Goal: Find specific page/section: Find specific page/section

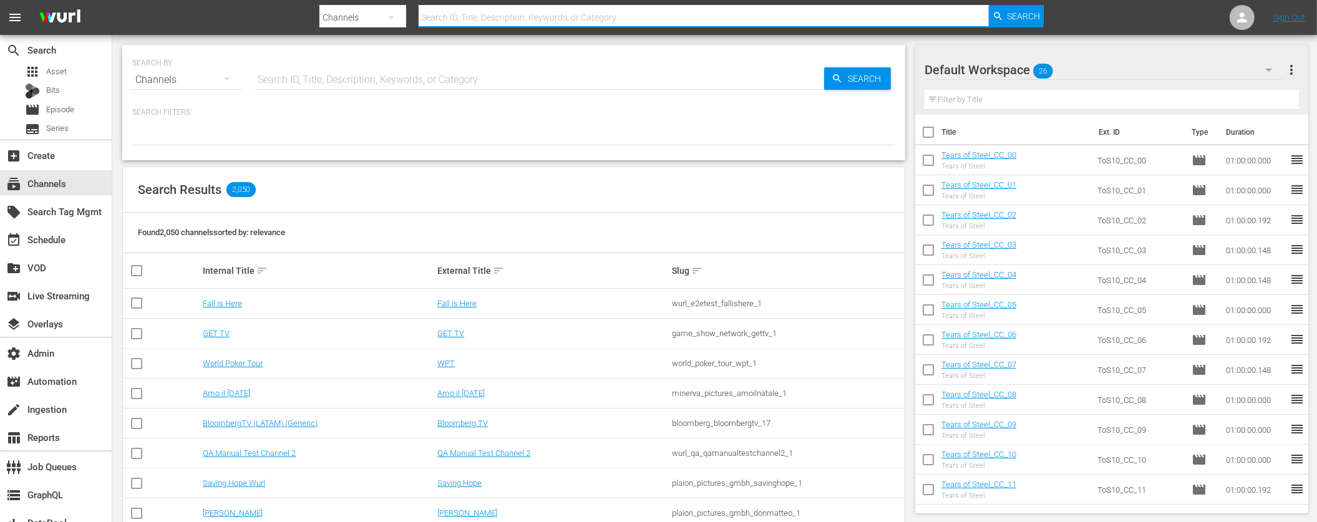
click at [618, 19] on input "text" at bounding box center [704, 17] width 570 height 30
type input "pflmma"
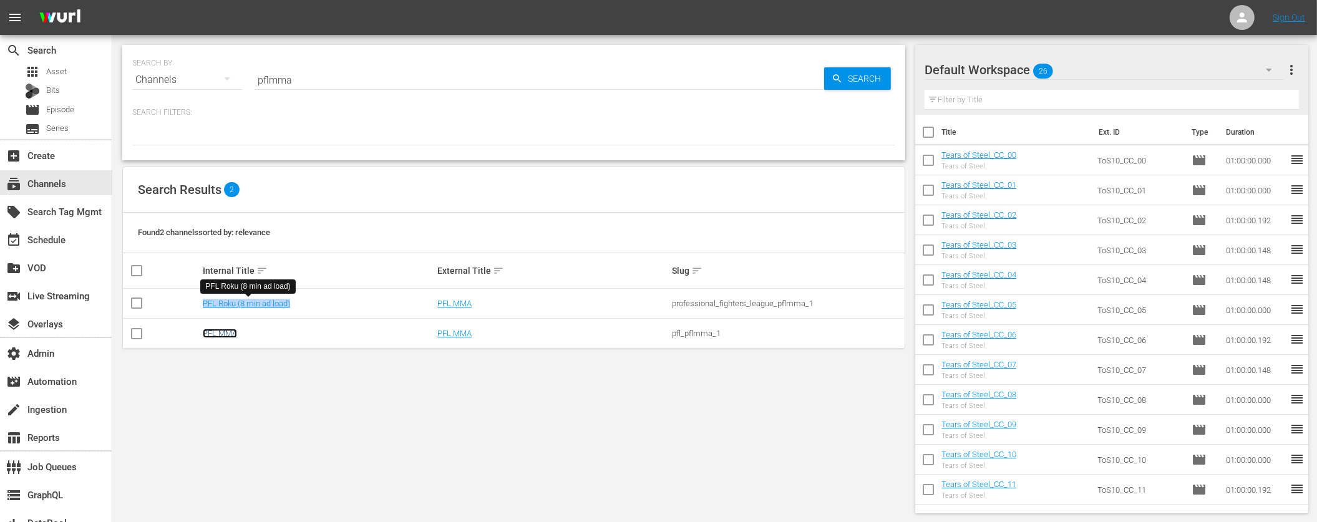
click at [214, 337] on link "PFL MMA" at bounding box center [220, 333] width 34 height 9
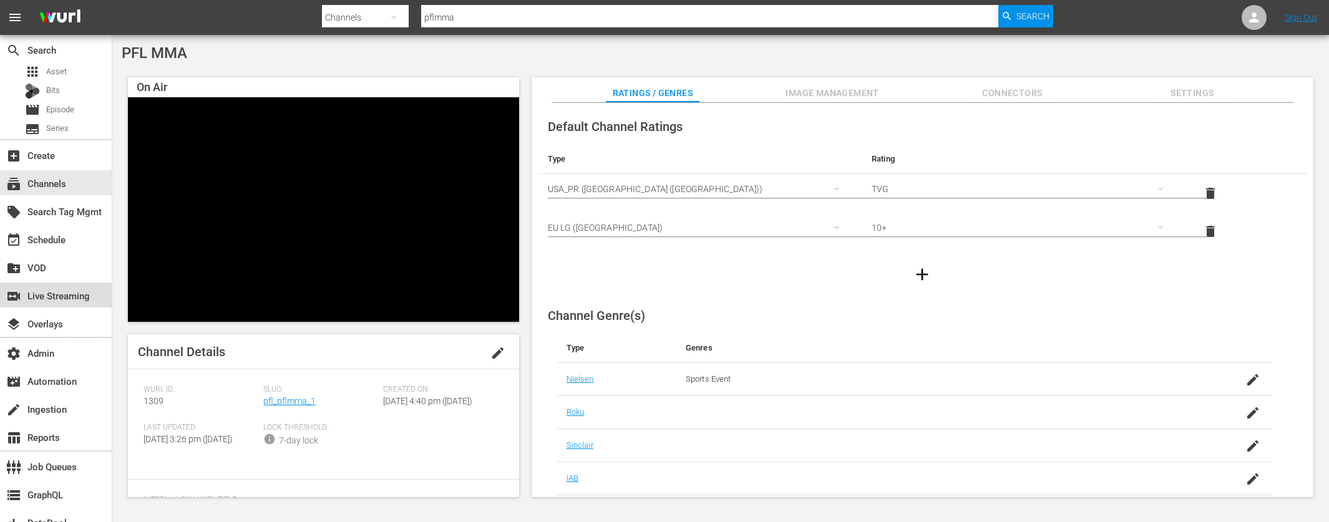
click at [48, 294] on div "switch_video Live Streaming" at bounding box center [35, 293] width 70 height 11
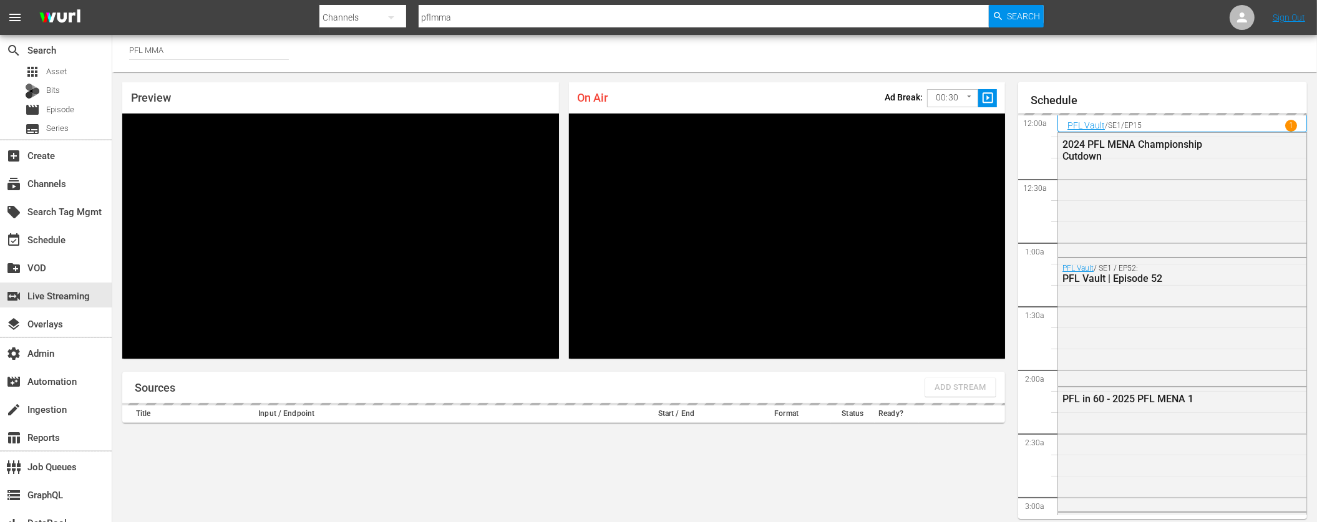
scroll to position [54, 0]
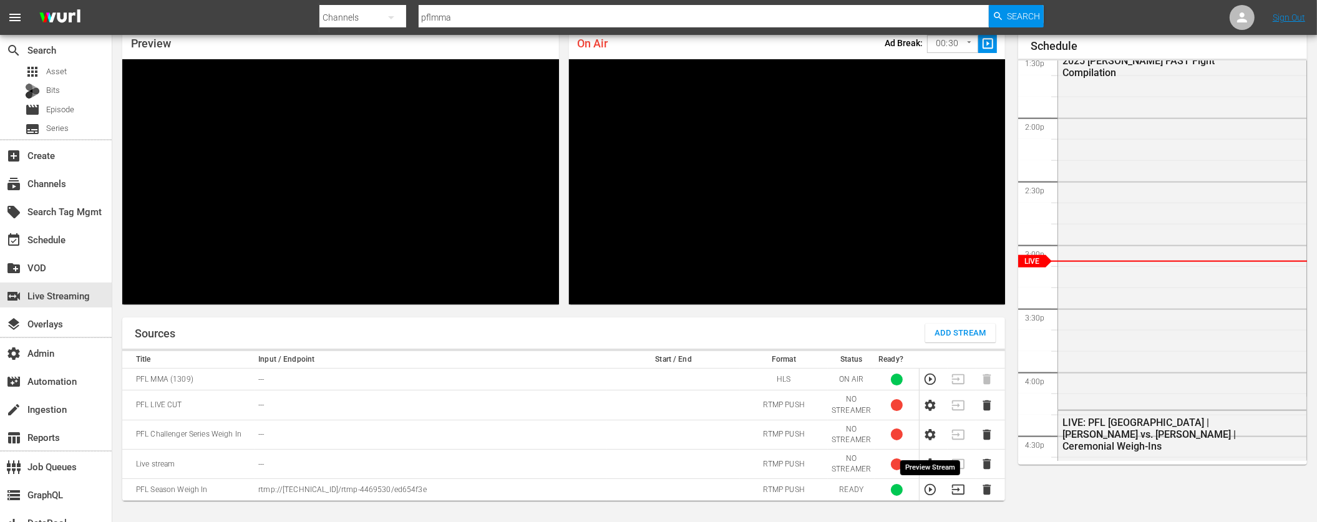
click at [932, 492] on icon "button" at bounding box center [931, 490] width 14 height 14
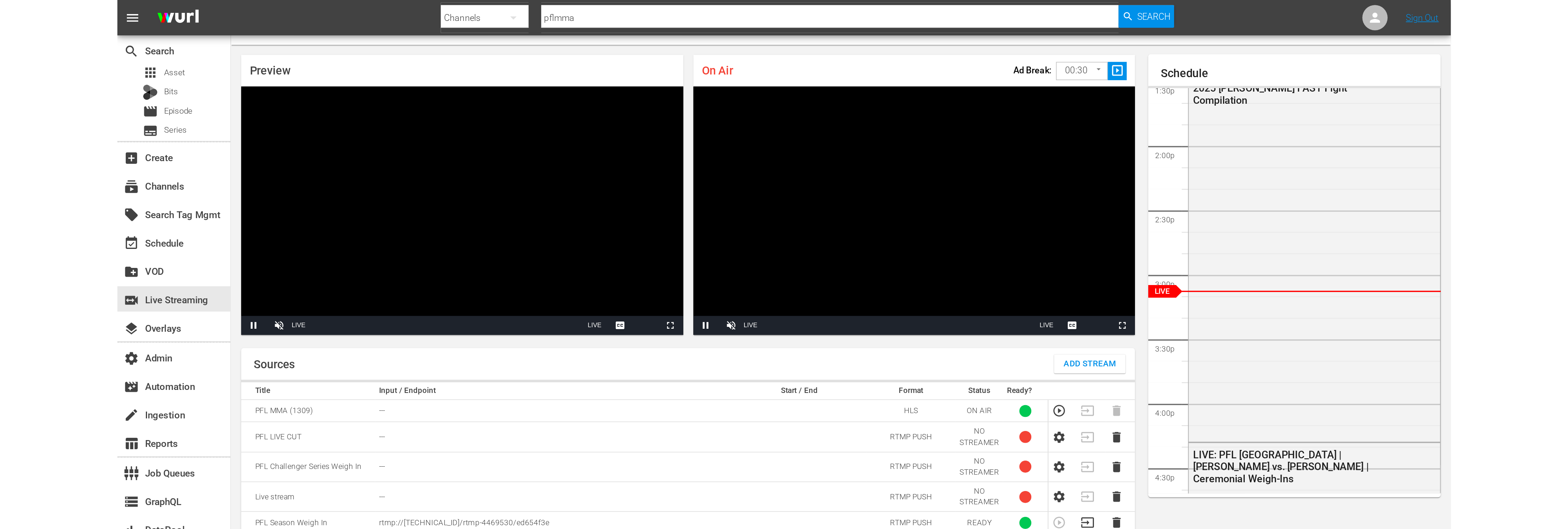
scroll to position [0, 0]
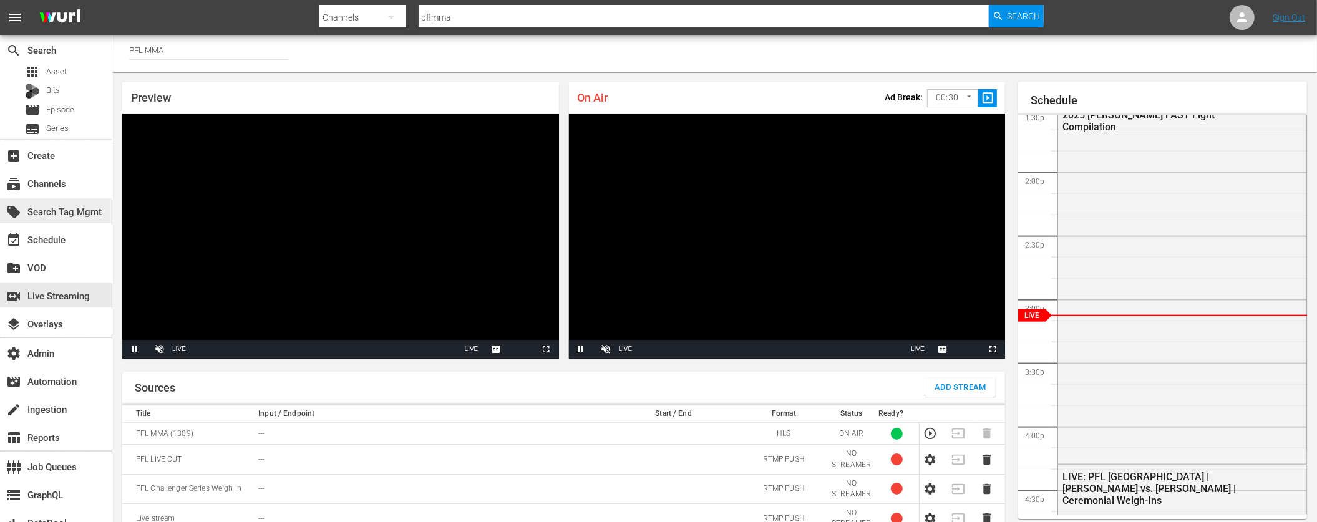
drag, startPoint x: 90, startPoint y: 216, endPoint x: 91, endPoint y: 209, distance: 7.0
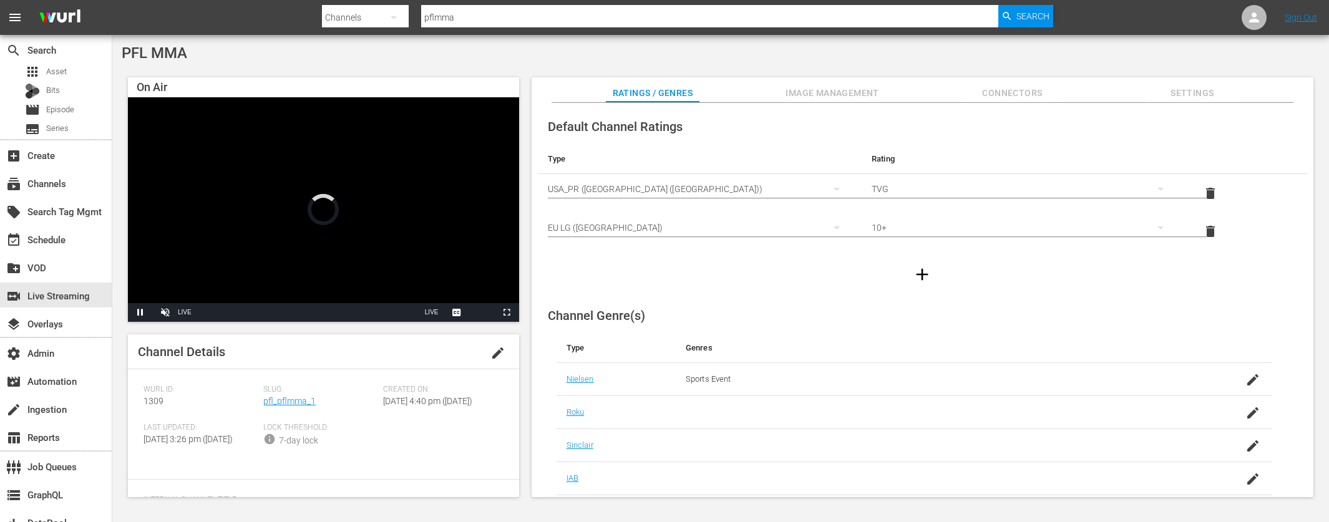
click at [295, 393] on span "Slug:" at bounding box center [320, 390] width 114 height 10
click at [293, 402] on link "pfl_pflmma_1" at bounding box center [289, 401] width 52 height 10
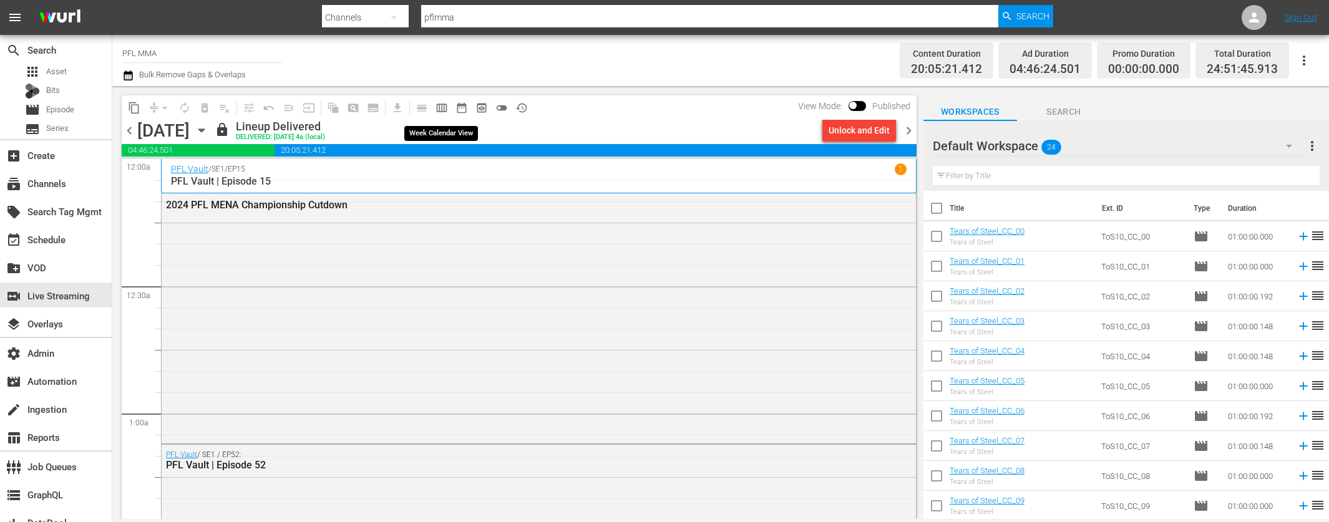
click at [442, 108] on span "calendar_view_week_outlined" at bounding box center [442, 108] width 12 height 12
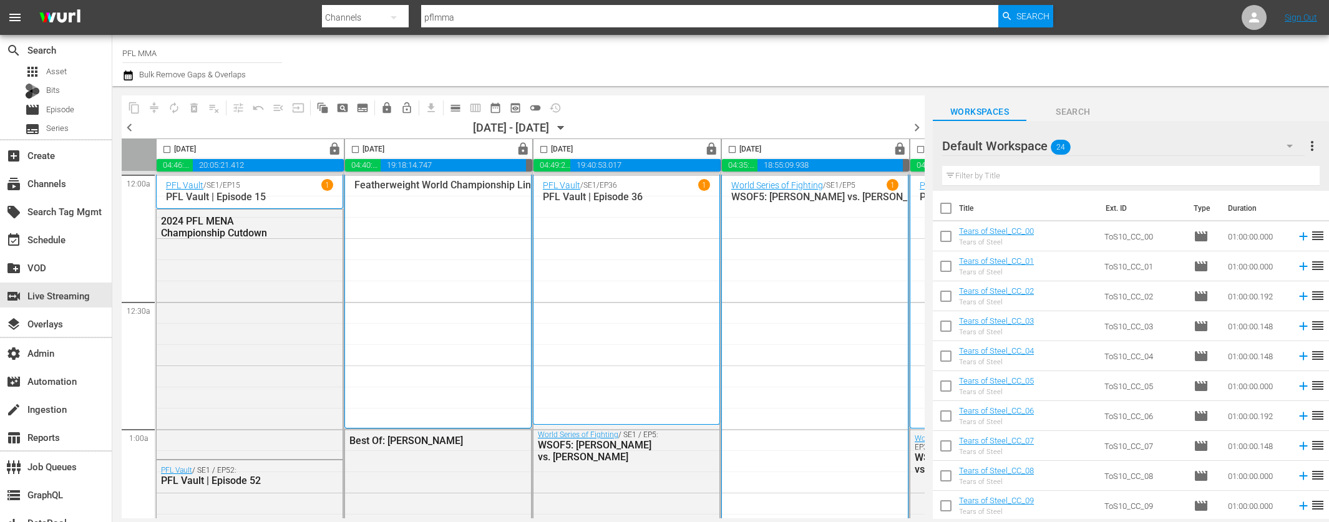
click at [1293, 66] on div at bounding box center [1047, 60] width 544 height 45
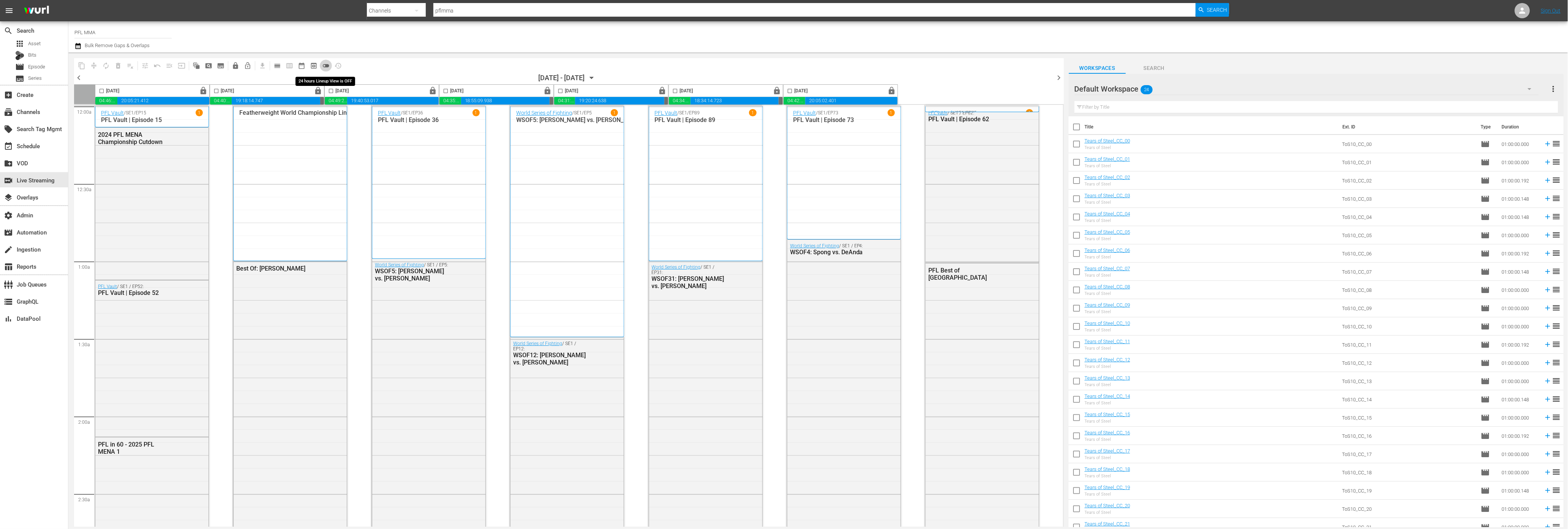
click at [323, 64] on span "toggle_off" at bounding box center [326, 66] width 7 height 7
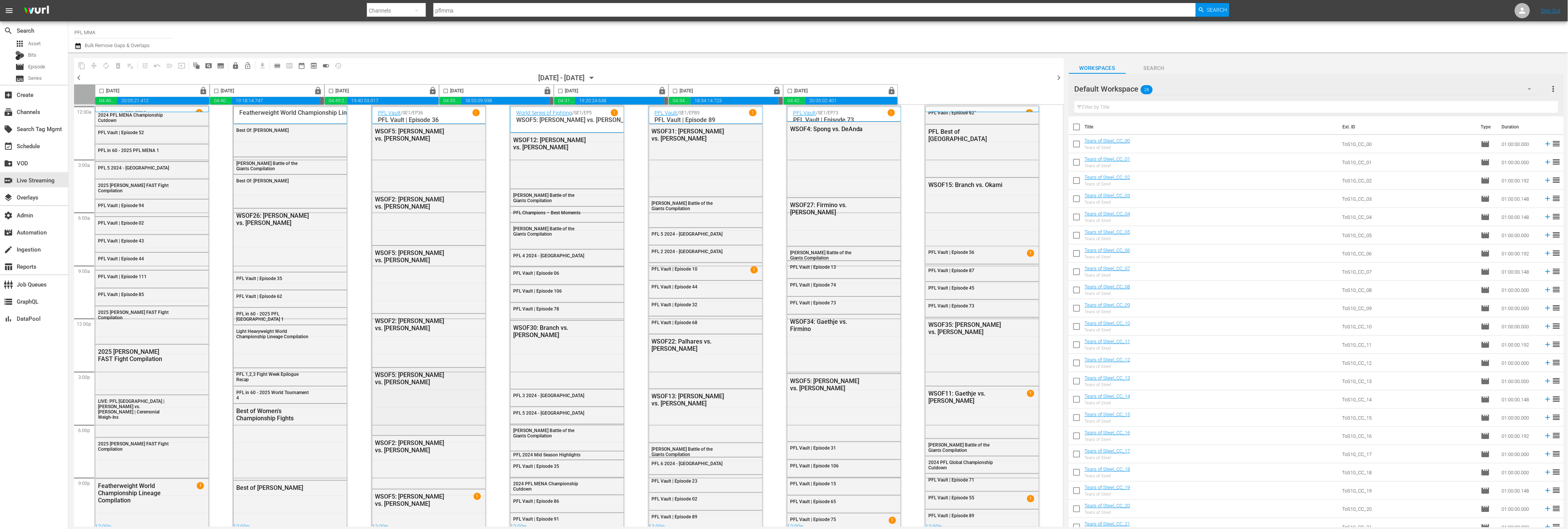
scroll to position [3, 0]
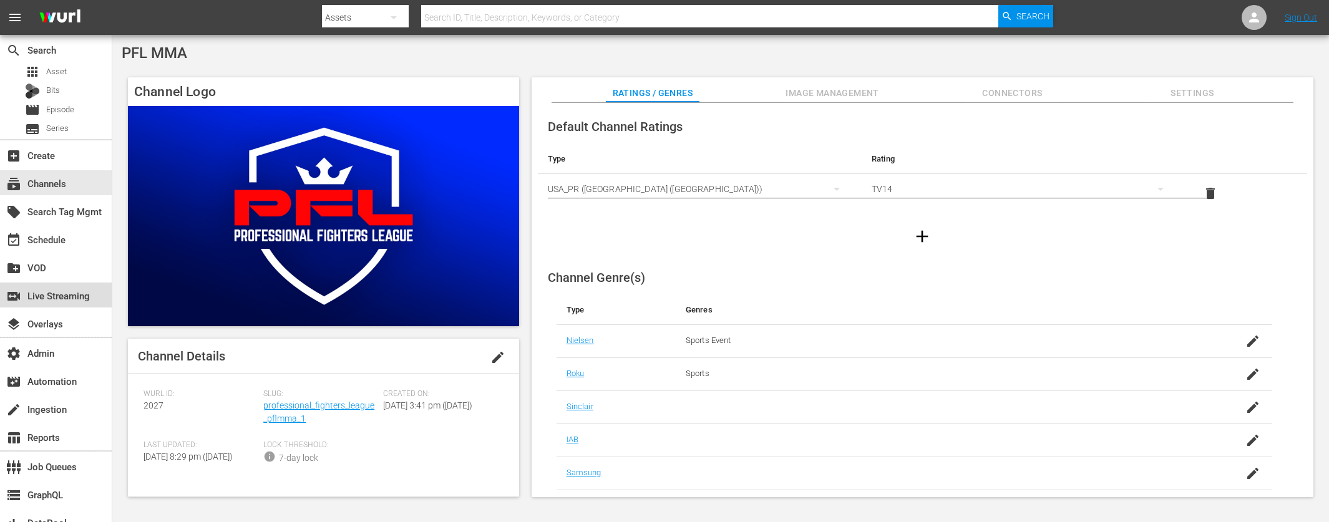
click at [69, 296] on div "switch_video Live Streaming" at bounding box center [35, 293] width 70 height 11
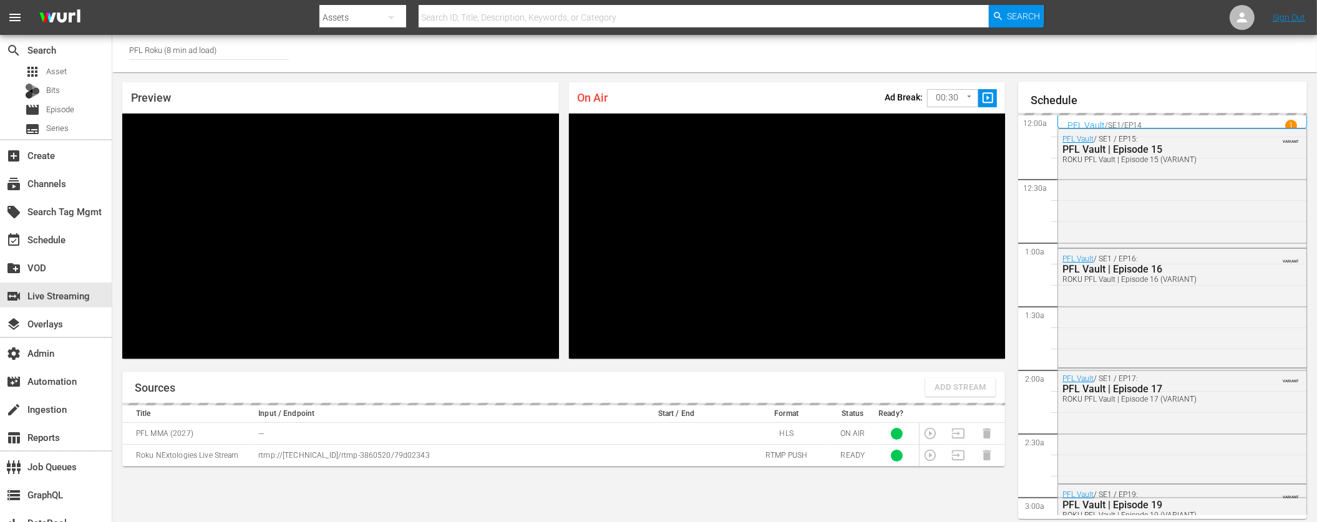
scroll to position [54, 0]
